Goal: Task Accomplishment & Management: Use online tool/utility

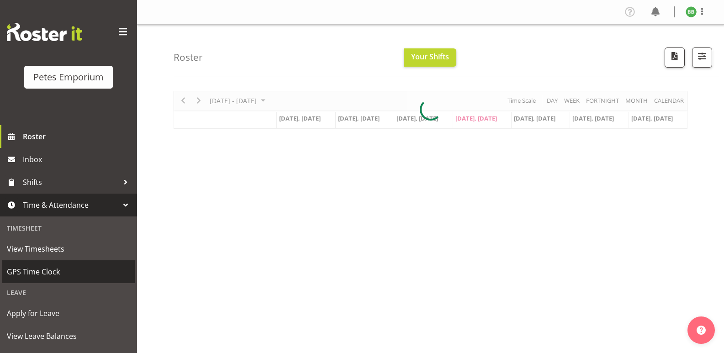
click at [33, 271] on span "GPS Time Clock" at bounding box center [68, 272] width 123 height 14
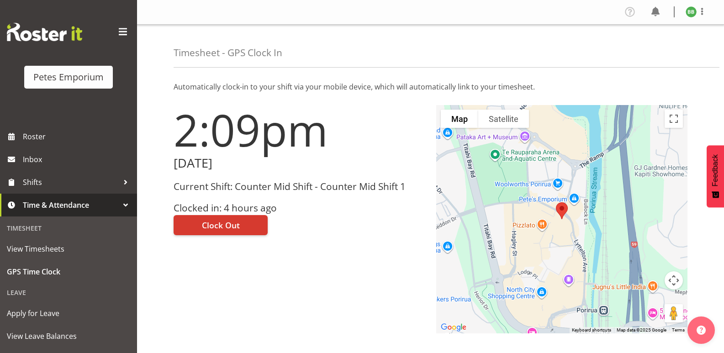
click at [99, 204] on span "Time & Attendance" at bounding box center [71, 205] width 96 height 14
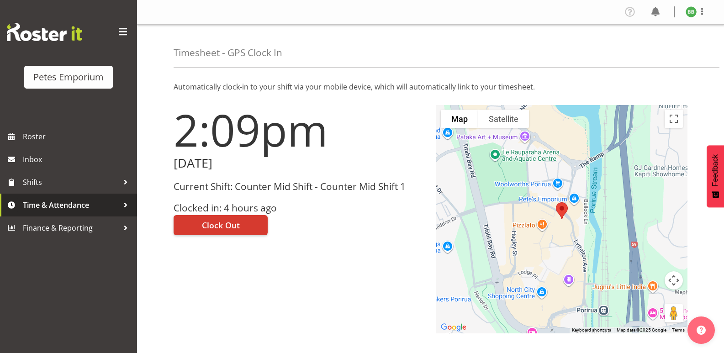
click at [102, 197] on link "Time & Attendance" at bounding box center [68, 205] width 137 height 23
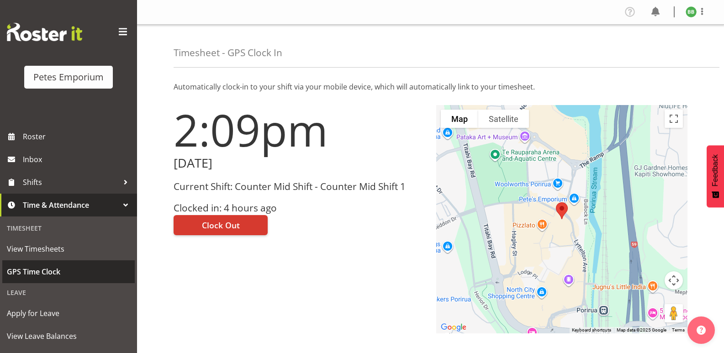
click at [65, 267] on span "GPS Time Clock" at bounding box center [68, 272] width 123 height 14
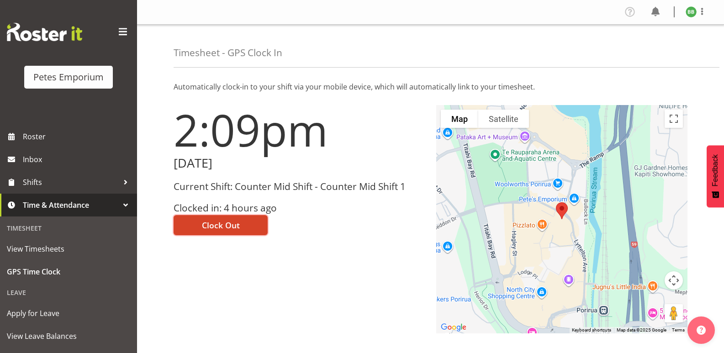
click at [223, 225] on span "Clock Out" at bounding box center [221, 225] width 38 height 12
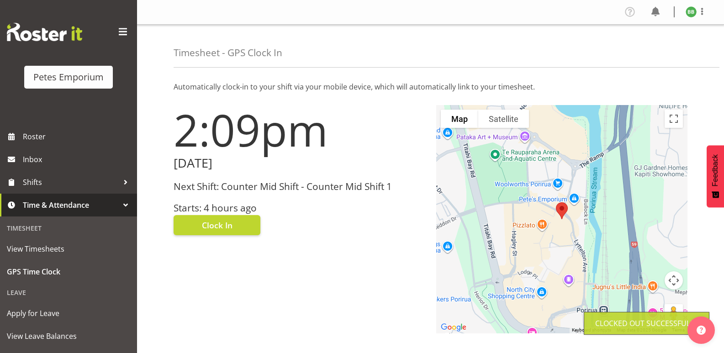
click at [689, 17] on figure at bounding box center [691, 11] width 11 height 11
click at [658, 48] on link "Log Out" at bounding box center [664, 48] width 88 height 16
